Goal: Information Seeking & Learning: Learn about a topic

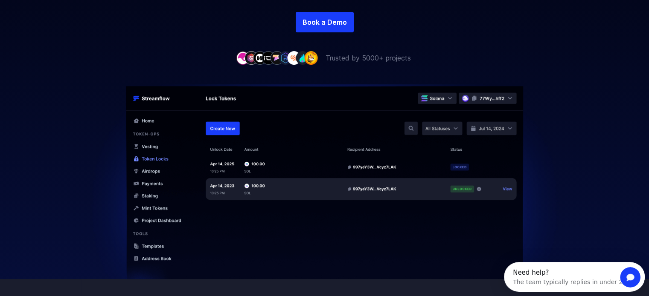
scroll to position [213, 0]
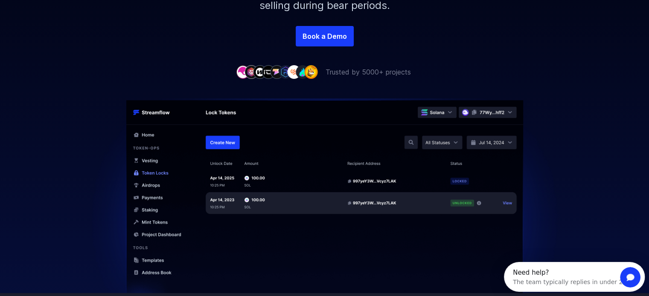
click at [340, 73] on p "Trusted by 5000+ projects" at bounding box center [367, 72] width 85 height 10
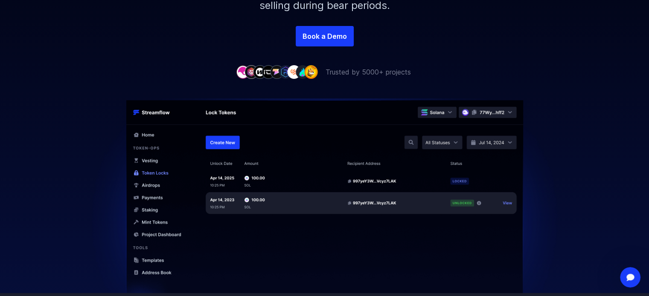
click at [328, 73] on p "Trusted by 5000+ projects" at bounding box center [367, 72] width 85 height 10
click at [345, 100] on img at bounding box center [324, 207] width 486 height 216
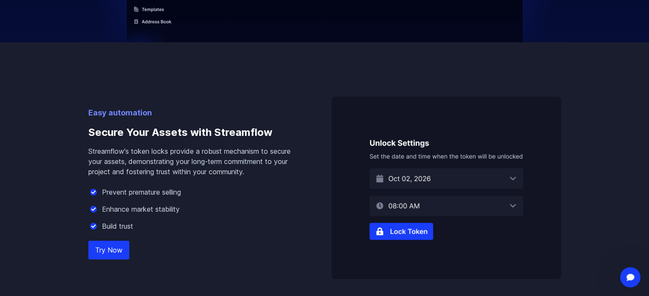
scroll to position [469, 0]
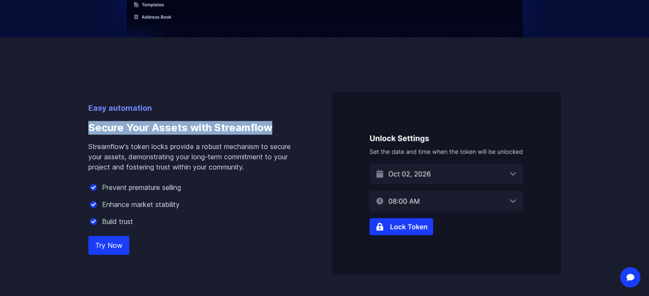
drag, startPoint x: 86, startPoint y: 127, endPoint x: 283, endPoint y: 125, distance: 197.0
click at [283, 125] on div "Easy automation Secure Your Assets with Streamflow Streamflow's token locks pro…" at bounding box center [324, 275] width 486 height 474
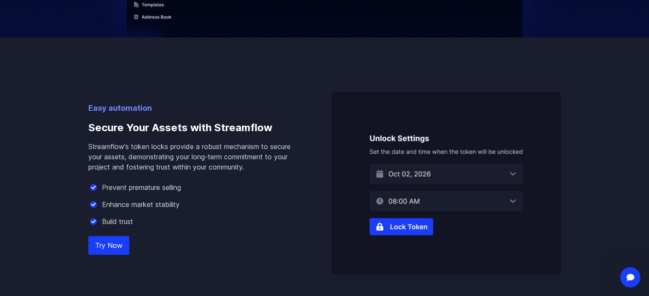
click at [223, 165] on p "Streamflow's token locks provide a robust mechanism to secure your assets, demo…" at bounding box center [196, 157] width 216 height 31
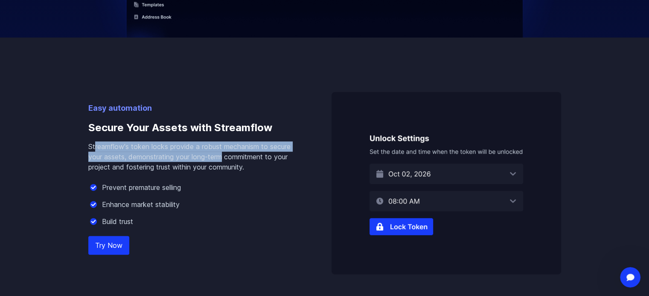
drag, startPoint x: 94, startPoint y: 144, endPoint x: 224, endPoint y: 153, distance: 130.8
click at [224, 153] on p "Streamflow's token locks provide a robust mechanism to secure your assets, demo…" at bounding box center [196, 157] width 216 height 31
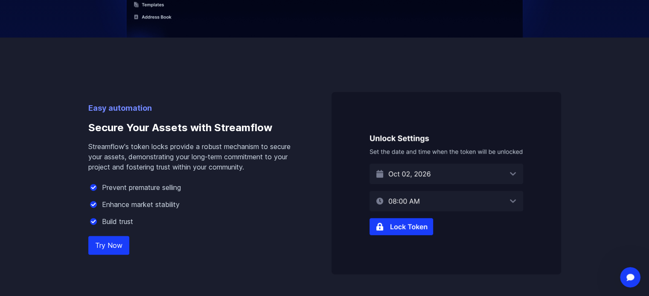
click at [221, 170] on p "Streamflow's token locks provide a robust mechanism to secure your assets, demo…" at bounding box center [196, 157] width 216 height 31
drag, startPoint x: 161, startPoint y: 186, endPoint x: 116, endPoint y: 189, distance: 44.8
click at [116, 189] on p "Prevent premature selling" at bounding box center [141, 188] width 79 height 10
click at [401, 223] on img at bounding box center [445, 183] width 229 height 183
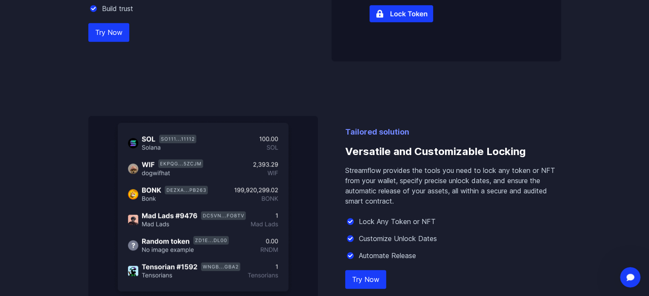
scroll to position [725, 0]
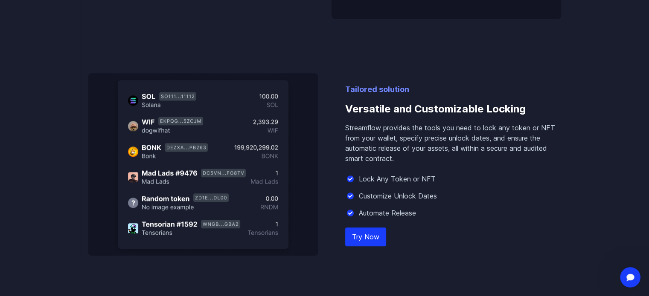
click at [396, 161] on p "Streamflow provides the tools you need to lock any token or NFT from your walle…" at bounding box center [453, 143] width 216 height 41
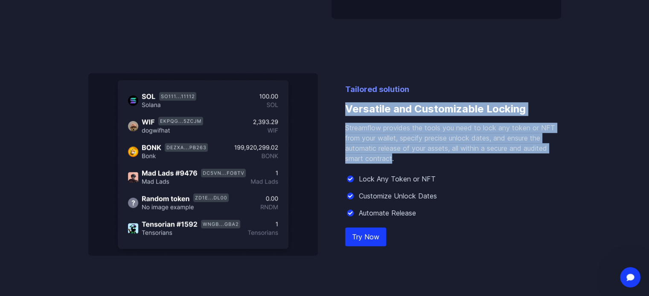
drag, startPoint x: 387, startPoint y: 157, endPoint x: 342, endPoint y: 112, distance: 63.9
click at [342, 112] on div "Tailored solution Versatile and Customizable Locking Streamflow provides the to…" at bounding box center [324, 164] width 472 height 183
click at [359, 141] on p "Streamflow provides the tools you need to lock any token or NFT from your walle…" at bounding box center [453, 143] width 216 height 41
drag, startPoint x: 344, startPoint y: 109, endPoint x: 559, endPoint y: 161, distance: 221.5
click at [559, 161] on div "Tailored solution Versatile and Customizable Locking Streamflow provides the to…" at bounding box center [324, 164] width 472 height 183
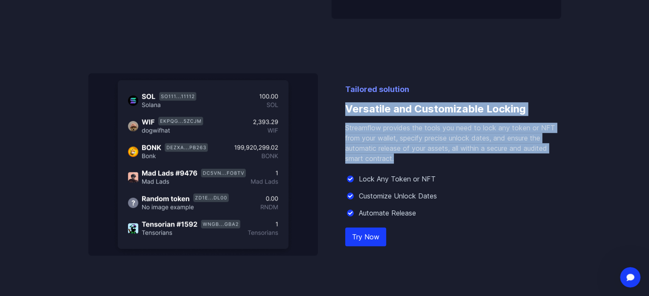
click at [397, 158] on p "Streamflow provides the tools you need to lock any token or NFT from your walle…" at bounding box center [453, 143] width 216 height 41
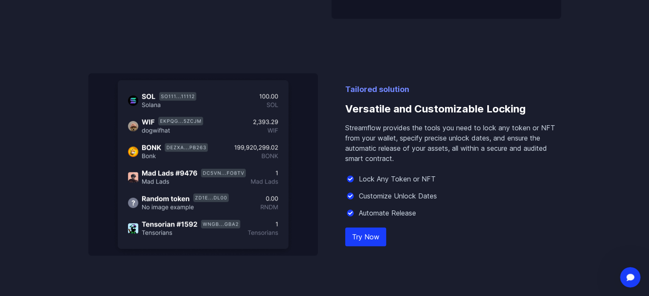
click at [399, 159] on p "Streamflow provides the tools you need to lock any token or NFT from your walle…" at bounding box center [453, 143] width 216 height 41
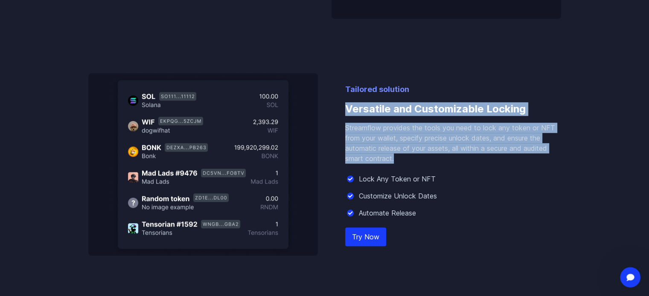
drag, startPoint x: 399, startPoint y: 159, endPoint x: 344, endPoint y: 116, distance: 70.1
click at [344, 116] on div "Tailored solution Versatile and Customizable Locking Streamflow provides the to…" at bounding box center [324, 164] width 472 height 183
click at [353, 121] on h3 "Versatile and Customizable Locking" at bounding box center [453, 109] width 216 height 27
drag, startPoint x: 346, startPoint y: 107, endPoint x: 403, endPoint y: 159, distance: 77.0
click at [403, 159] on div "Tailored solution Versatile and Customizable Locking Streamflow provides the to…" at bounding box center [453, 170] width 216 height 172
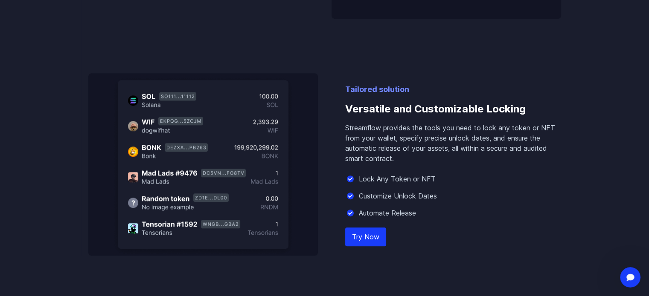
drag, startPoint x: 374, startPoint y: 170, endPoint x: 371, endPoint y: 165, distance: 5.9
click at [374, 169] on div "Tailored solution Versatile and Customizable Locking Streamflow provides the to…" at bounding box center [453, 170] width 216 height 172
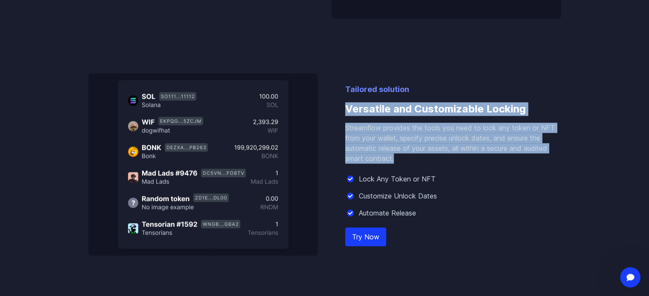
drag, startPoint x: 396, startPoint y: 159, endPoint x: 341, endPoint y: 118, distance: 68.8
click at [341, 105] on div "Tailored solution Versatile and Customizable Locking Streamflow provides the to…" at bounding box center [324, 164] width 472 height 183
click at [342, 131] on div "Tailored solution Versatile and Customizable Locking Streamflow provides the to…" at bounding box center [324, 164] width 472 height 183
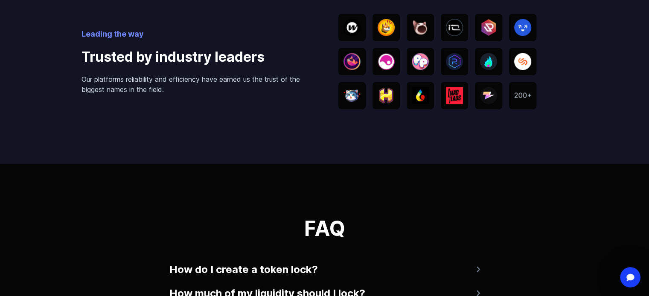
scroll to position [1450, 0]
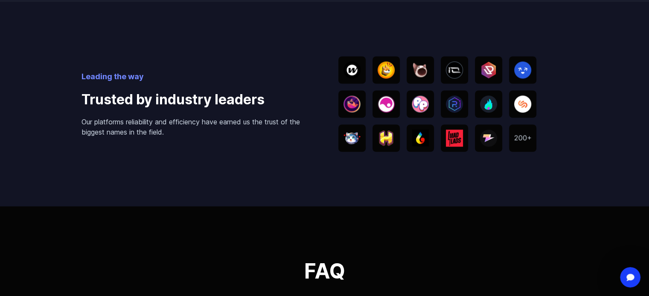
click at [389, 67] on img at bounding box center [385, 69] width 17 height 17
click at [385, 74] on img at bounding box center [385, 69] width 17 height 17
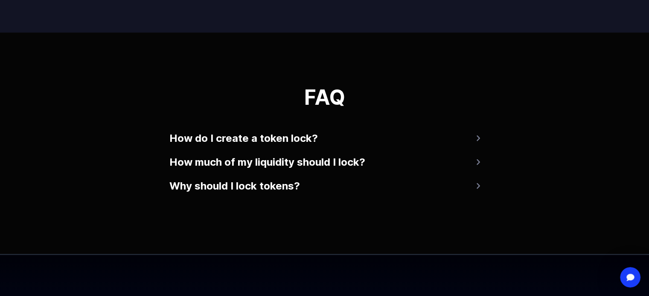
scroll to position [1663, 0]
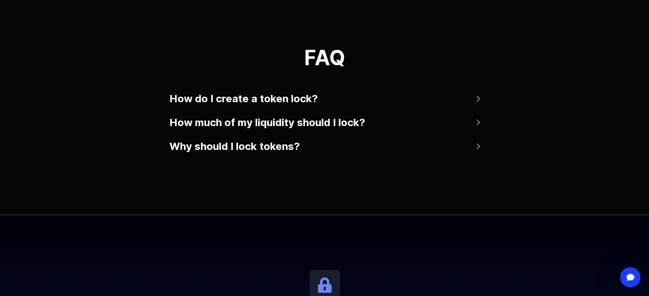
click at [332, 97] on button "How do I create a token lock?" at bounding box center [324, 99] width 310 height 20
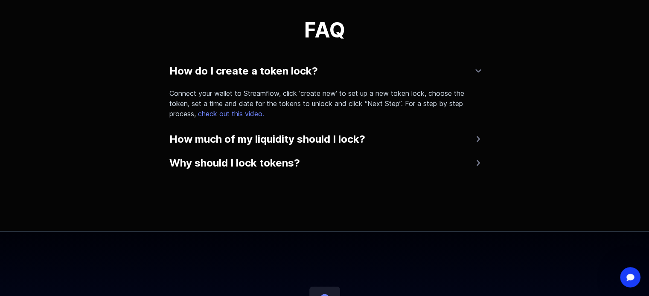
scroll to position [1706, 0]
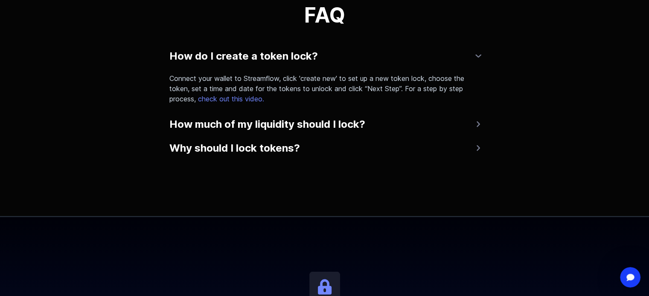
click at [258, 116] on button "How much of my liquidity should I lock?" at bounding box center [324, 124] width 310 height 20
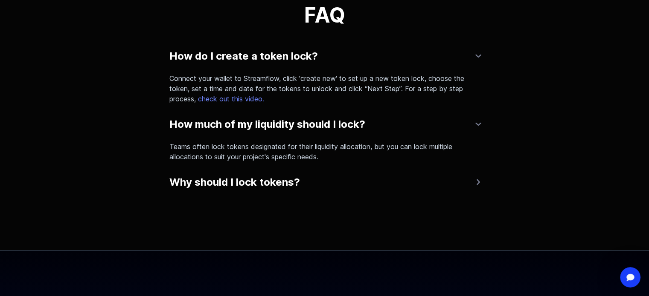
click at [278, 179] on button "Why should I lock tokens?" at bounding box center [324, 182] width 310 height 20
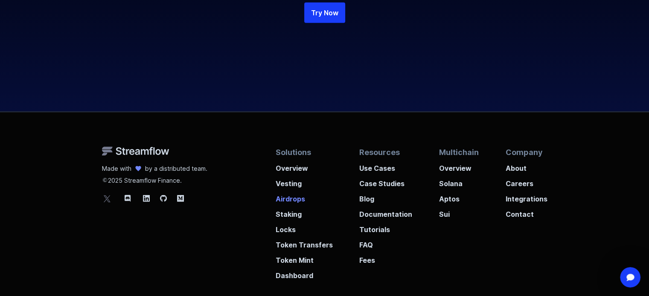
scroll to position [2175, 0]
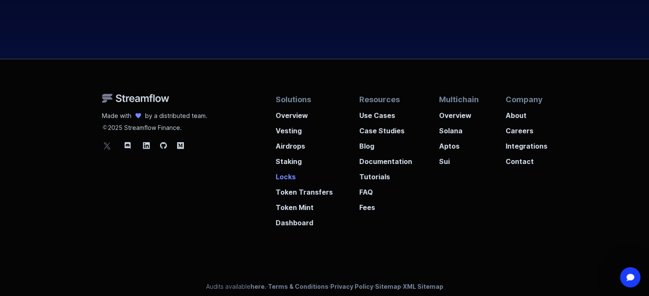
click at [286, 175] on p "Locks" at bounding box center [303, 174] width 57 height 15
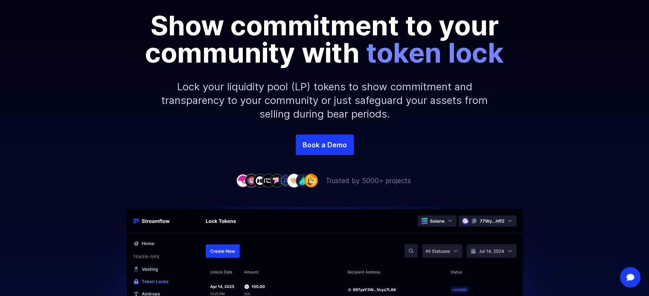
scroll to position [171, 0]
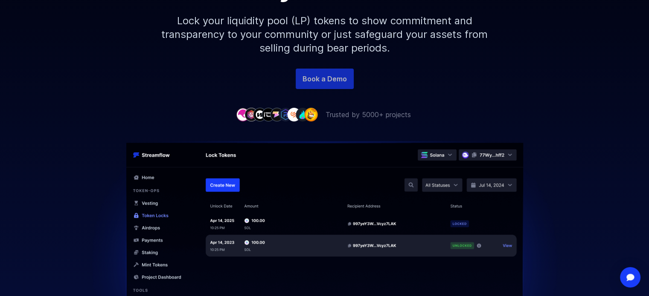
click at [331, 81] on link "Book a Demo" at bounding box center [325, 79] width 58 height 20
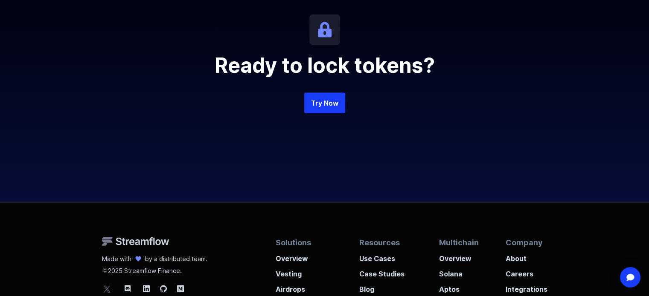
scroll to position [2047, 0]
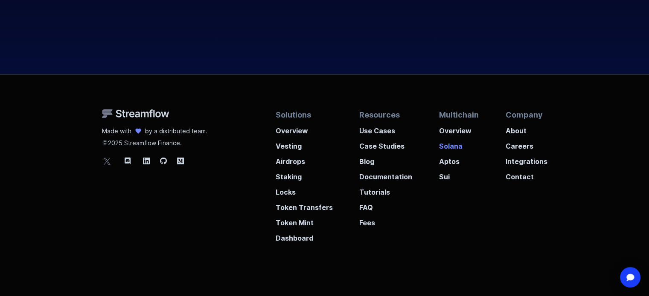
click at [449, 145] on p "Solana" at bounding box center [459, 143] width 40 height 15
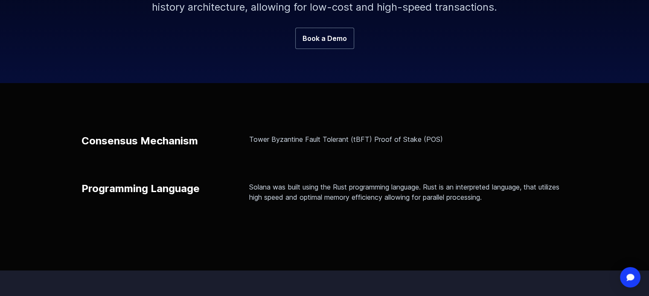
scroll to position [171, 0]
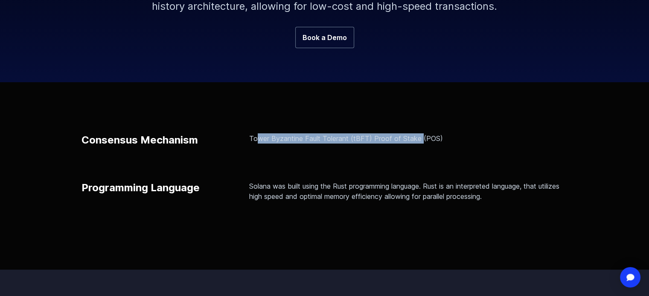
drag, startPoint x: 258, startPoint y: 138, endPoint x: 420, endPoint y: 137, distance: 161.6
click at [420, 137] on p "Tower Byzantine Fault Tolerant (tBFT) Proof of Stake (POS)" at bounding box center [408, 138] width 319 height 10
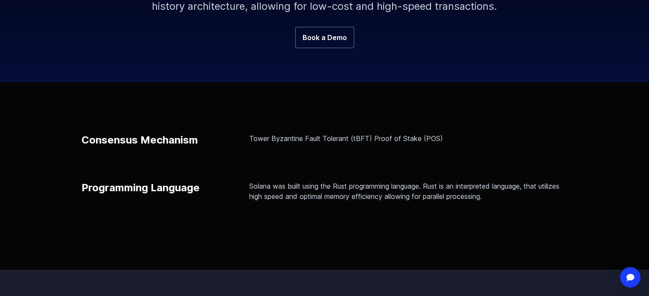
click at [391, 171] on div "Consensus Mechanism Tower Byzantine Fault Tolerant (tBFT) Proof of Stake (POS) …" at bounding box center [324, 167] width 486 height 68
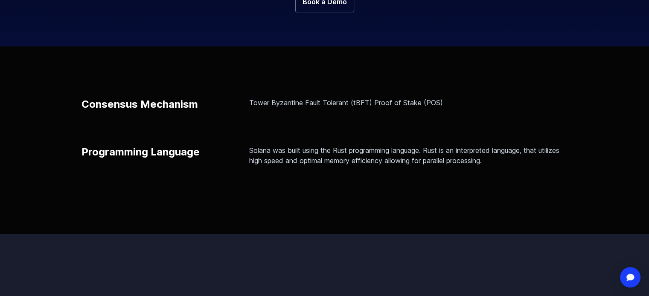
scroll to position [256, 0]
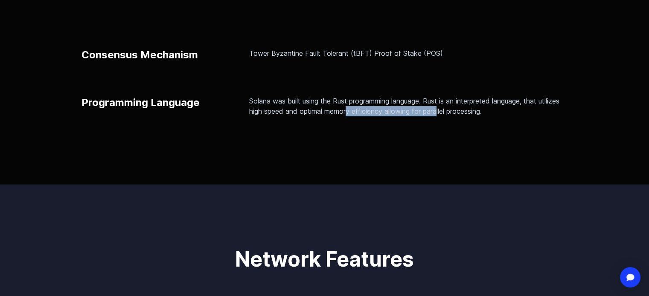
drag, startPoint x: 383, startPoint y: 107, endPoint x: 464, endPoint y: 126, distance: 83.2
click at [464, 126] on div "Consensus Mechanism Tower Byzantine Fault Tolerant (tBFT) Proof of Stake (POS) …" at bounding box center [324, 91] width 649 height 188
click at [449, 131] on div "Consensus Mechanism Tower Byzantine Fault Tolerant (tBFT) Proof of Stake (POS) …" at bounding box center [324, 91] width 649 height 188
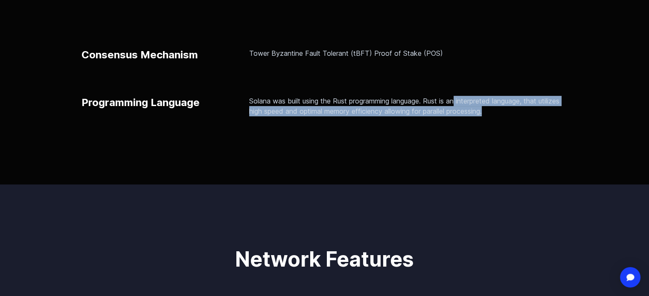
drag, startPoint x: 506, startPoint y: 111, endPoint x: 423, endPoint y: 120, distance: 84.1
click at [457, 104] on p "Solana was built using the Rust programming language. Rust is an interpreted la…" at bounding box center [408, 106] width 319 height 20
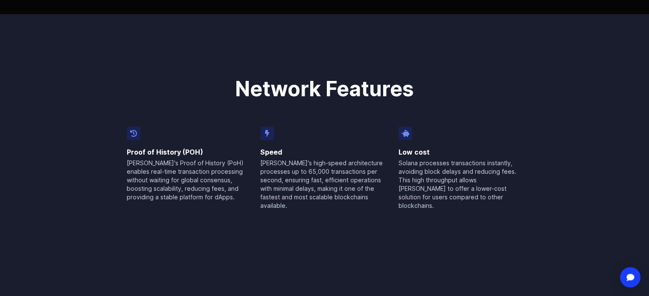
scroll to position [512, 0]
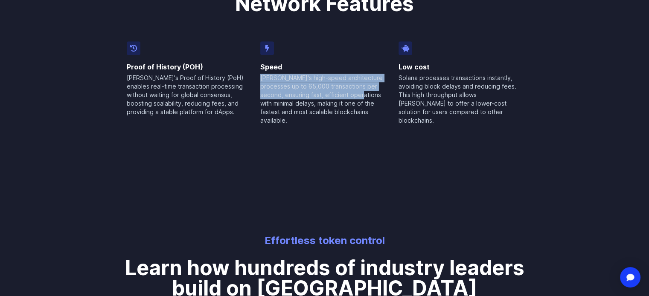
drag, startPoint x: 262, startPoint y: 77, endPoint x: 358, endPoint y: 97, distance: 98.1
click at [358, 97] on p "[PERSON_NAME]'s high-speed architecture processes up to 65,000 transactions per…" at bounding box center [324, 99] width 128 height 51
click at [364, 88] on p "[PERSON_NAME]'s high-speed architecture processes up to 65,000 transactions per…" at bounding box center [324, 99] width 128 height 51
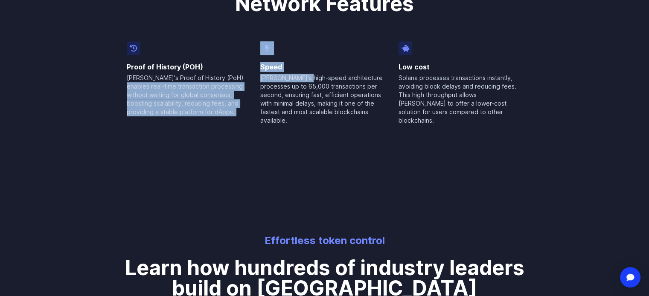
drag, startPoint x: 257, startPoint y: 76, endPoint x: 308, endPoint y: 80, distance: 51.8
click at [307, 80] on div "Proof of History (POH) [PERSON_NAME]'s Proof of History (PoH) enables real-time…" at bounding box center [325, 83] width 396 height 84
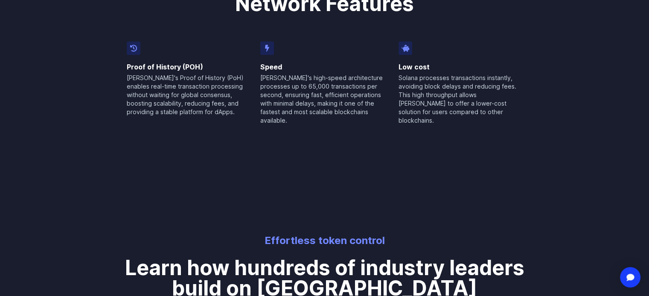
click at [312, 87] on p "[PERSON_NAME]'s high-speed architecture processes up to 65,000 transactions per…" at bounding box center [324, 99] width 128 height 51
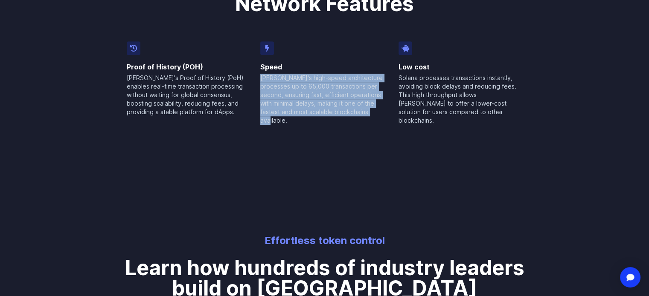
drag, startPoint x: 260, startPoint y: 78, endPoint x: 377, endPoint y: 111, distance: 121.2
click at [377, 111] on p "[PERSON_NAME]'s high-speed architecture processes up to 65,000 transactions per…" at bounding box center [324, 99] width 128 height 51
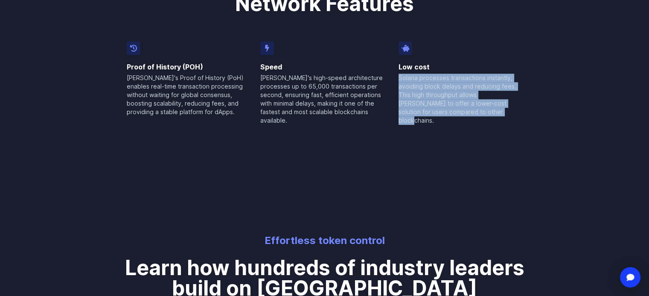
drag, startPoint x: 400, startPoint y: 75, endPoint x: 451, endPoint y: 110, distance: 61.6
click at [451, 110] on p "Solana processes transactions instantly, avoiding block delays and reducing fee…" at bounding box center [460, 99] width 124 height 51
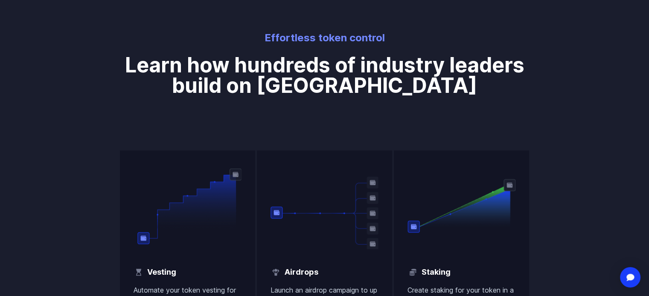
scroll to position [725, 0]
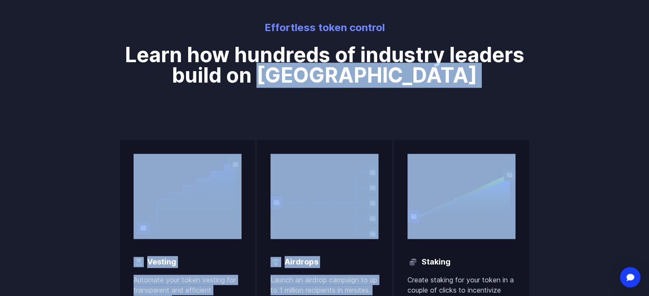
drag, startPoint x: 417, startPoint y: 75, endPoint x: 329, endPoint y: 73, distance: 88.3
click at [329, 73] on div "Effortless token control Learn how hundreds of industry leaders build on Solana…" at bounding box center [324, 266] width 426 height 490
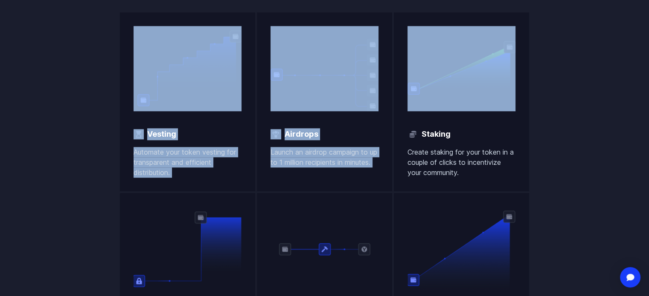
click at [67, 119] on div "Effortless token control Learn how hundreds of industry leaders build on Solana…" at bounding box center [324, 137] width 649 height 599
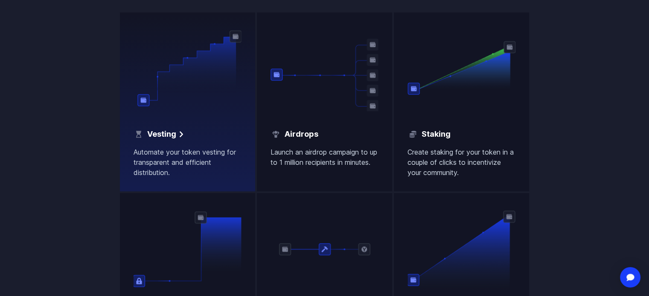
click at [160, 128] on h2 "Vesting" at bounding box center [161, 134] width 29 height 12
